Goal: Find specific fact: Find contact information

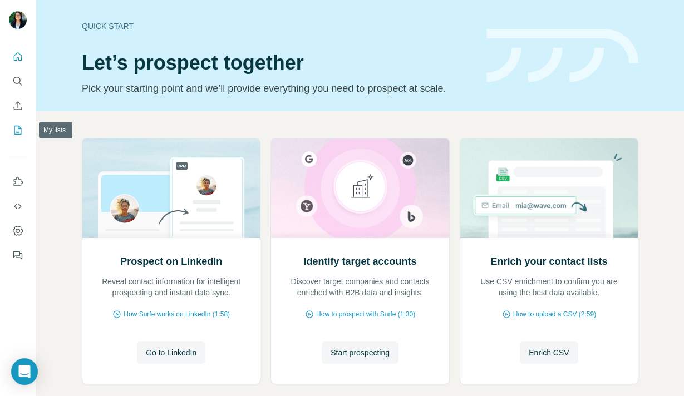
click at [22, 132] on icon "My lists" at bounding box center [17, 130] width 11 height 11
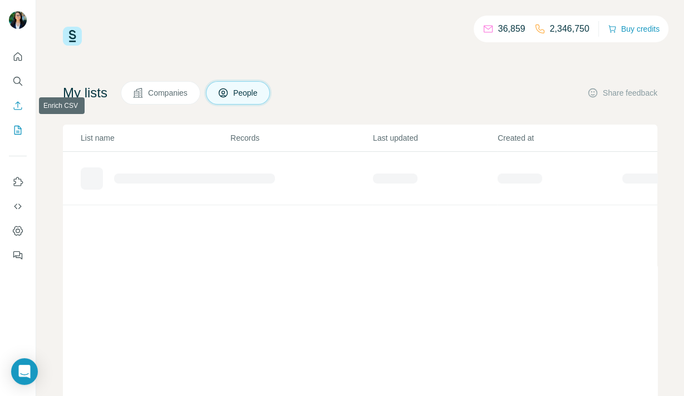
click at [14, 106] on icon "Enrich CSV" at bounding box center [17, 105] width 11 height 11
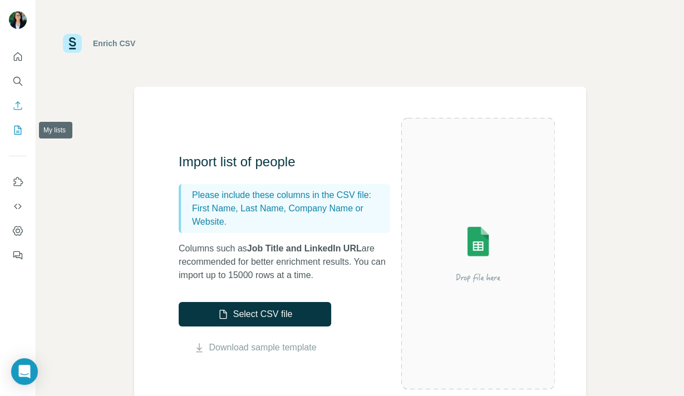
click at [16, 131] on icon "My lists" at bounding box center [17, 130] width 11 height 11
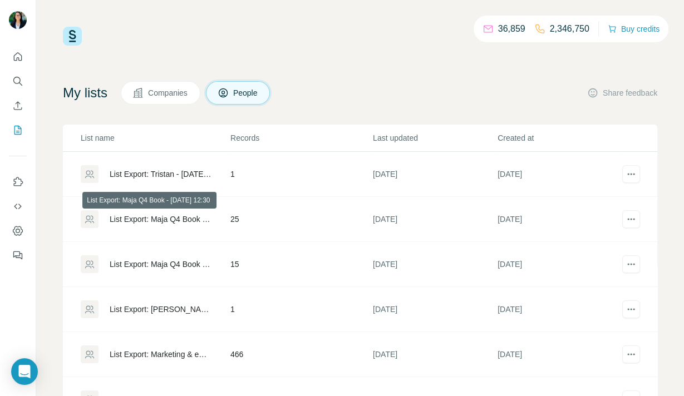
click at [195, 219] on div "List Export: Maja Q4 Book - [DATE] 12:30" at bounding box center [161, 219] width 102 height 11
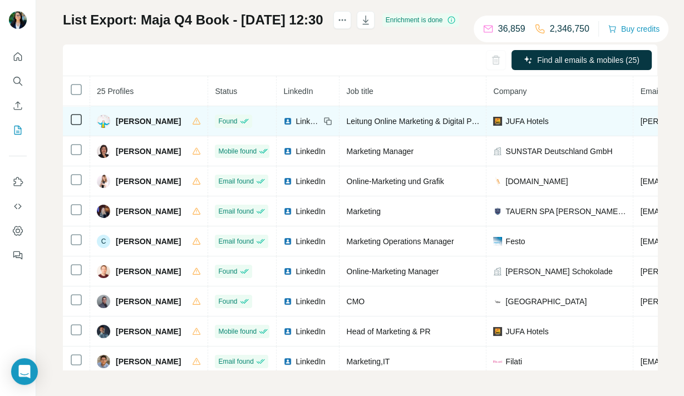
click at [170, 122] on span "[PERSON_NAME]" at bounding box center [148, 121] width 65 height 11
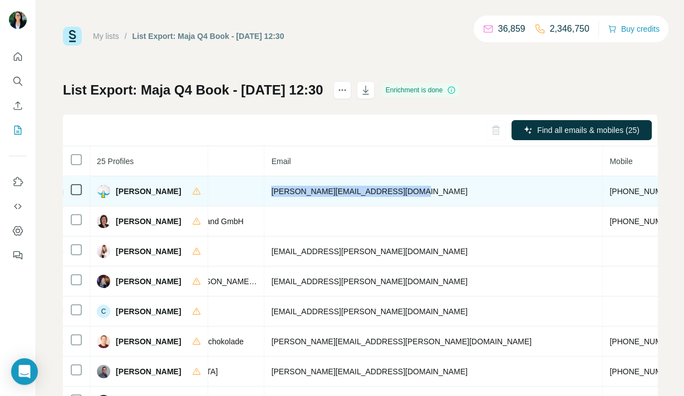
drag, startPoint x: 272, startPoint y: 194, endPoint x: 412, endPoint y: 194, distance: 139.7
click at [412, 194] on td "[PERSON_NAME][EMAIL_ADDRESS][DOMAIN_NAME]" at bounding box center [433, 191] width 338 height 30
copy span "[PERSON_NAME][EMAIL_ADDRESS][DOMAIN_NAME]"
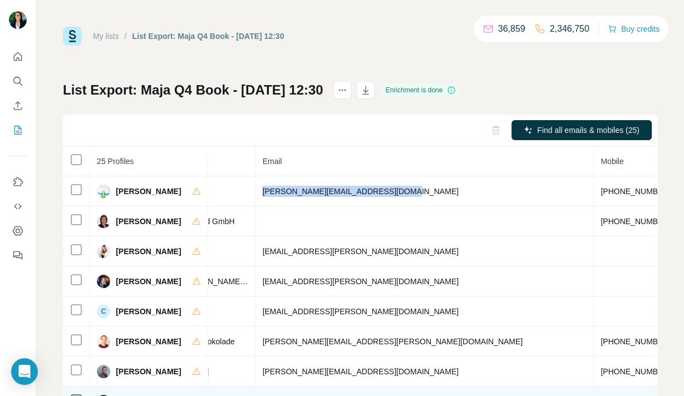
scroll to position [0, 377]
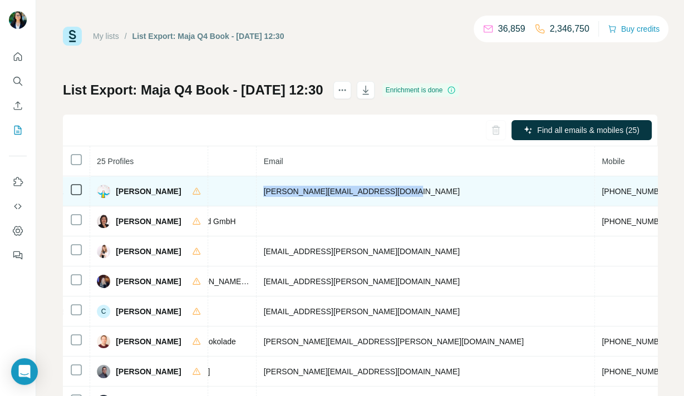
drag, startPoint x: 555, startPoint y: 188, endPoint x: 499, endPoint y: 191, distance: 56.3
drag, startPoint x: 485, startPoint y: 190, endPoint x: 422, endPoint y: 194, distance: 62.5
click at [595, 194] on td "[PHONE_NUMBER]" at bounding box center [637, 191] width 84 height 30
click at [602, 190] on span "[PHONE_NUMBER]" at bounding box center [637, 191] width 70 height 9
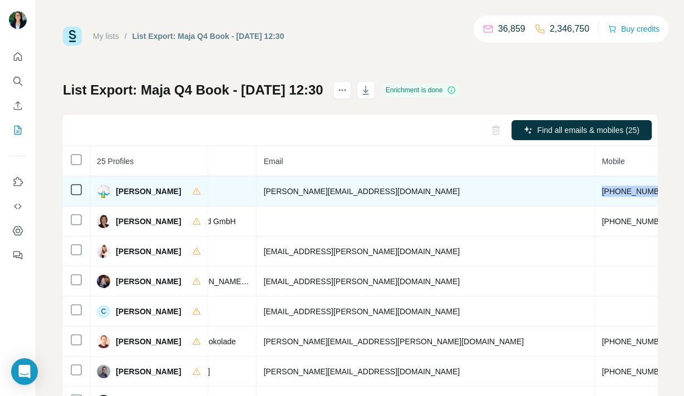
click at [602, 191] on span "[PHONE_NUMBER]" at bounding box center [637, 191] width 70 height 9
drag, startPoint x: 487, startPoint y: 190, endPoint x: 416, endPoint y: 188, distance: 71.8
click at [595, 188] on td "[PHONE_NUMBER]" at bounding box center [637, 191] width 84 height 30
copy span "[PHONE_NUMBER]"
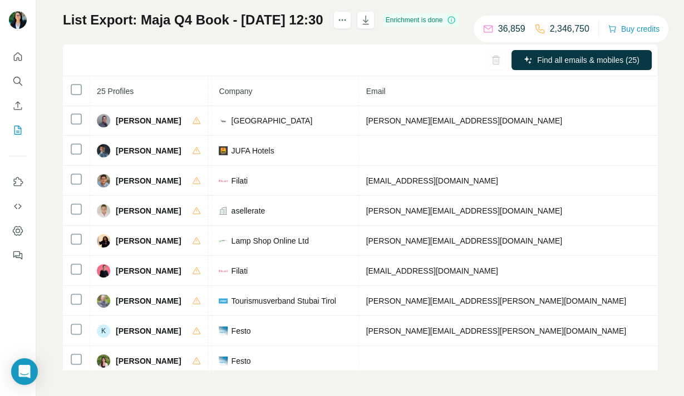
scroll to position [186, 274]
